Goal: Task Accomplishment & Management: Manage account settings

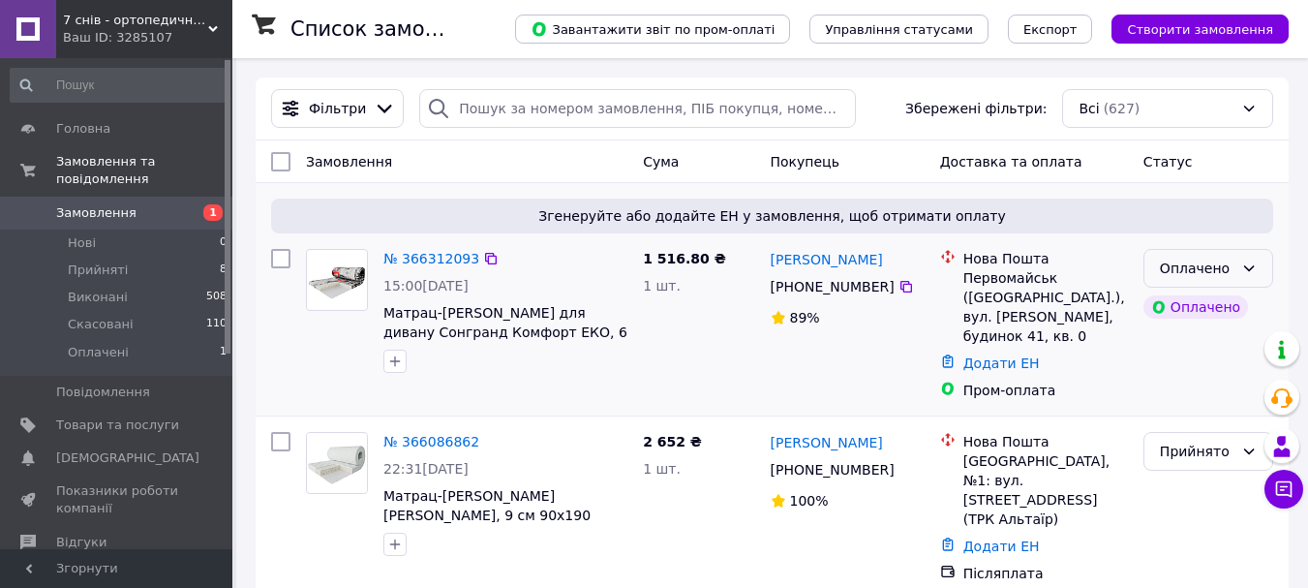
click at [1241, 265] on icon at bounding box center [1248, 267] width 15 height 15
click at [1176, 300] on li "Прийнято" at bounding box center [1208, 310] width 128 height 35
